Goal: Task Accomplishment & Management: Manage account settings

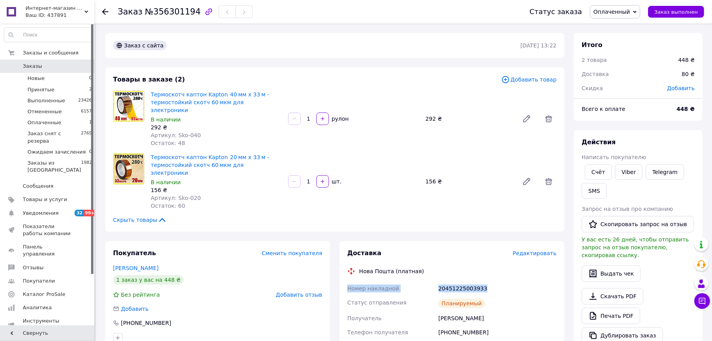
drag, startPoint x: 347, startPoint y: 273, endPoint x: 494, endPoint y: 272, distance: 147.5
copy div "Номер накладной 20451225003933"
click at [632, 172] on link "Viber" at bounding box center [628, 172] width 27 height 16
click at [616, 11] on span "Оплаченный" at bounding box center [611, 12] width 36 height 6
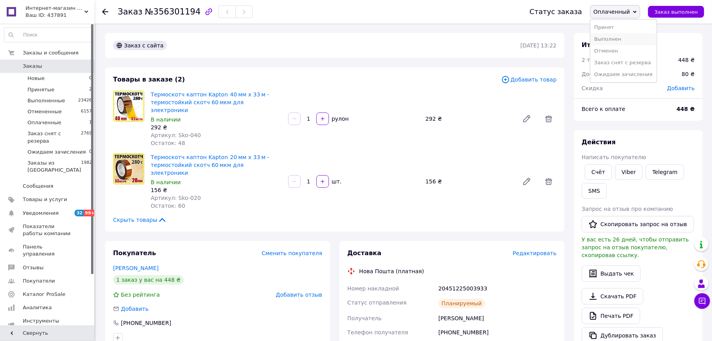
click at [616, 36] on li "Выполнен" at bounding box center [623, 39] width 66 height 12
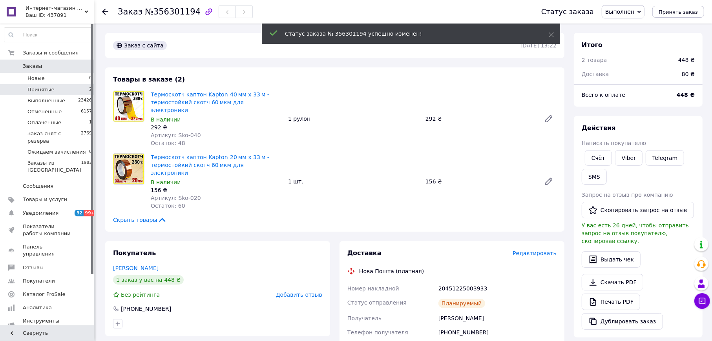
click at [40, 90] on span "Принятые" at bounding box center [40, 89] width 27 height 7
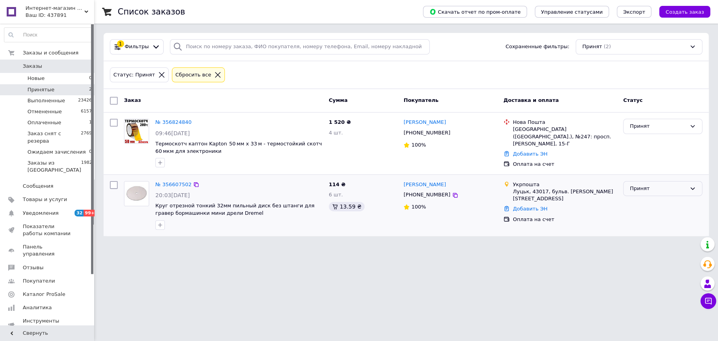
click at [666, 190] on div "Принят" at bounding box center [658, 189] width 57 height 8
click at [647, 216] on li "Отменен" at bounding box center [662, 219] width 78 height 15
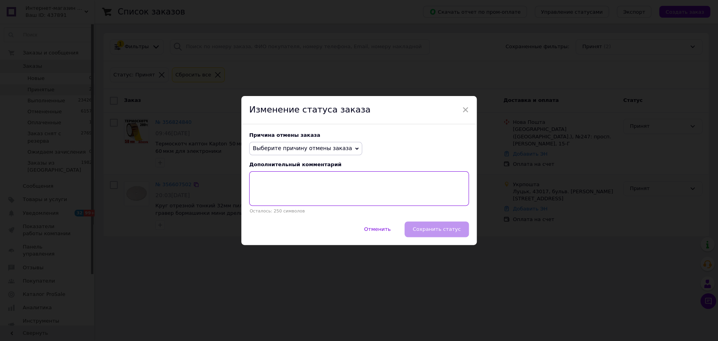
click at [363, 196] on textarea at bounding box center [359, 188] width 220 height 35
paste textarea "Термін резервування товару 24 години минув. Оплата не надійшла, замовлення скас…"
type textarea "Термін резервування товару 24 години минув. Оплата не надійшла, замовлення скас…"
click at [335, 149] on span "Выберите причину отмены заказа" at bounding box center [302, 148] width 99 height 6
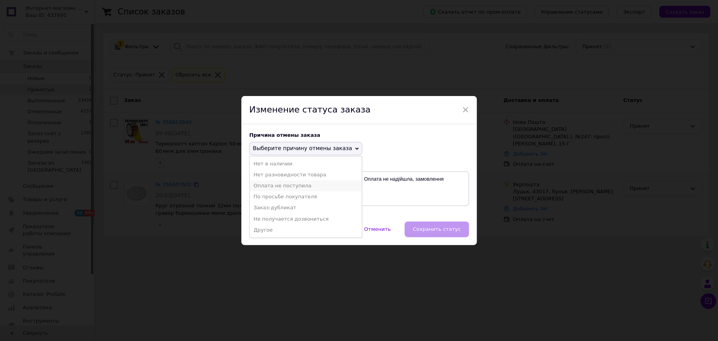
click at [316, 187] on li "Оплата не поступила" at bounding box center [306, 185] width 112 height 11
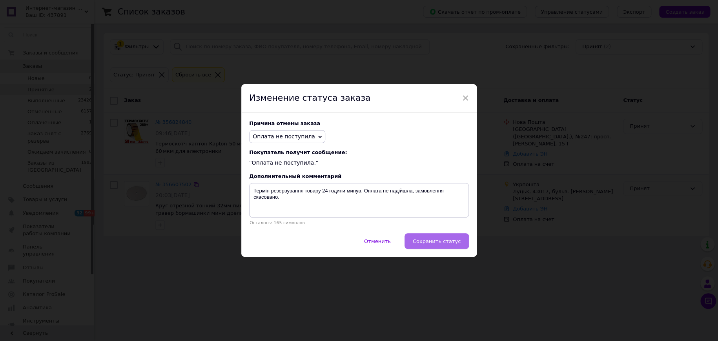
click at [434, 240] on span "Сохранить статус" at bounding box center [437, 242] width 48 height 6
